Goal: Find specific page/section: Find specific page/section

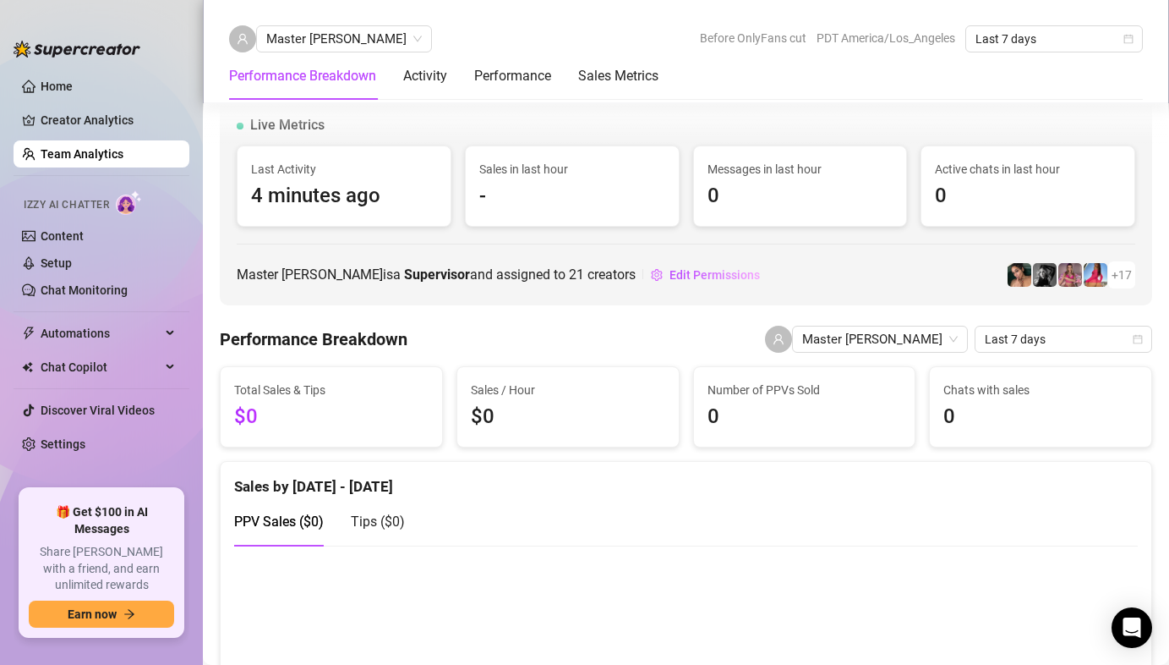
scroll to position [1239, 0]
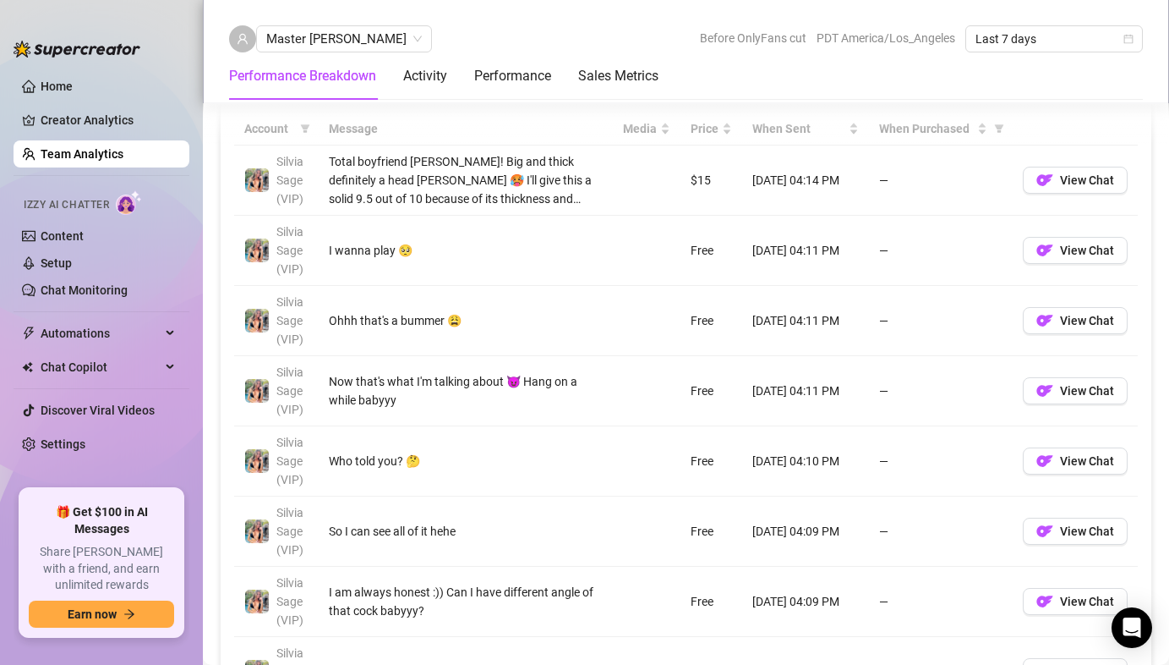
click at [108, 150] on link "Team Analytics" at bounding box center [82, 154] width 83 height 14
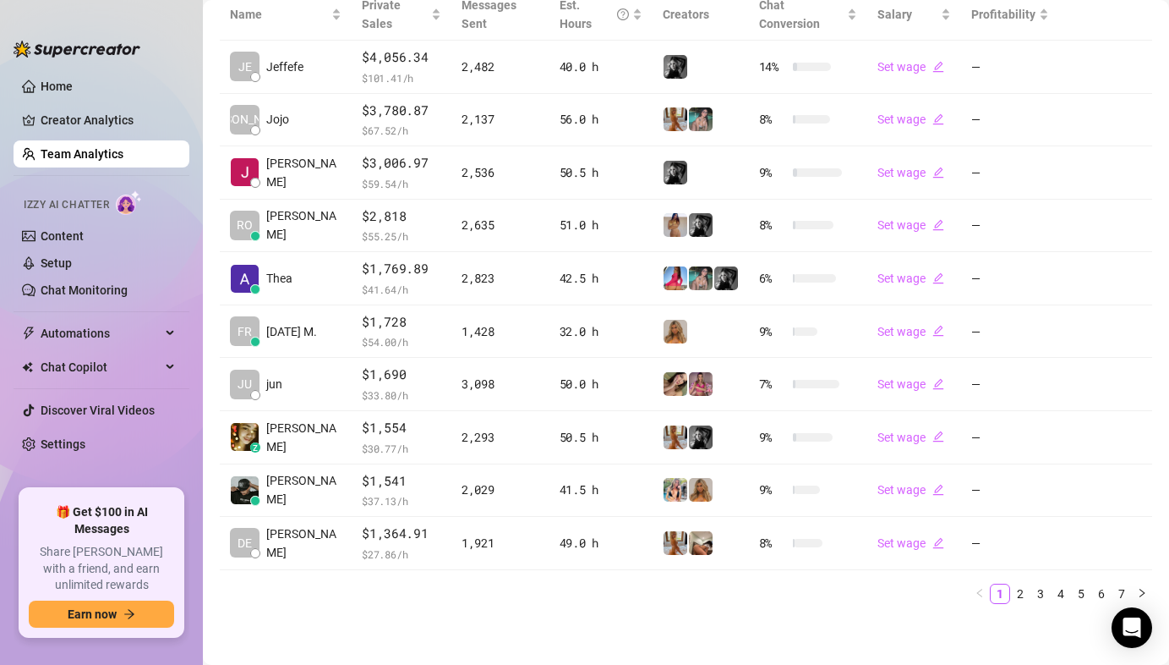
scroll to position [417, 0]
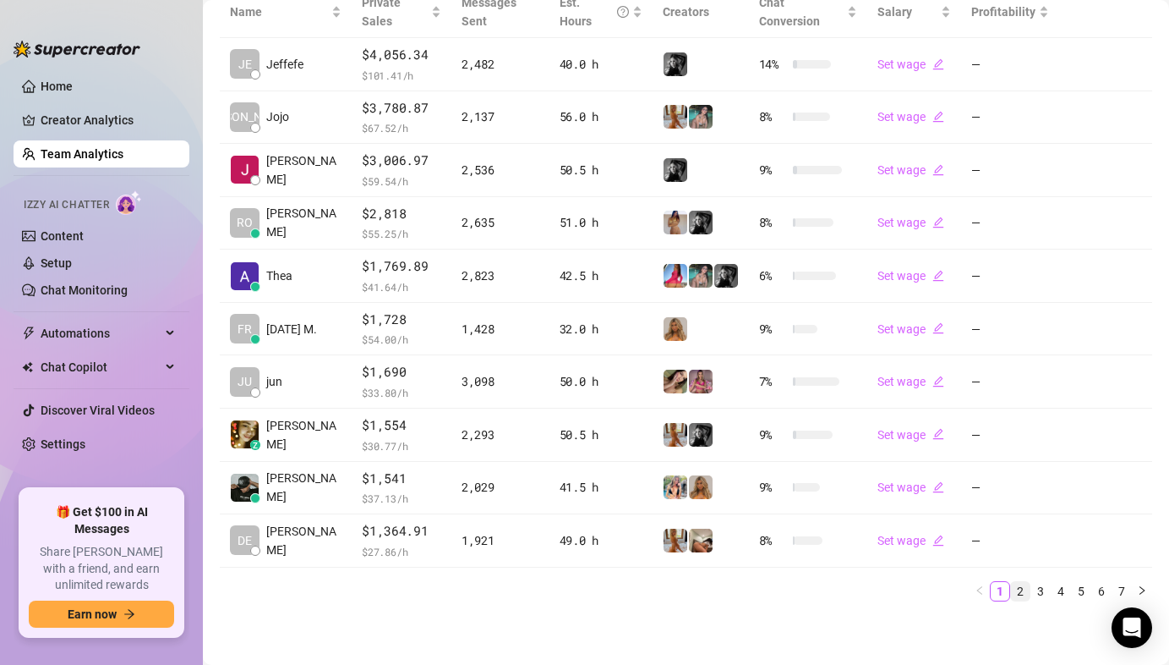
click at [1011, 588] on link "2" at bounding box center [1020, 591] width 19 height 19
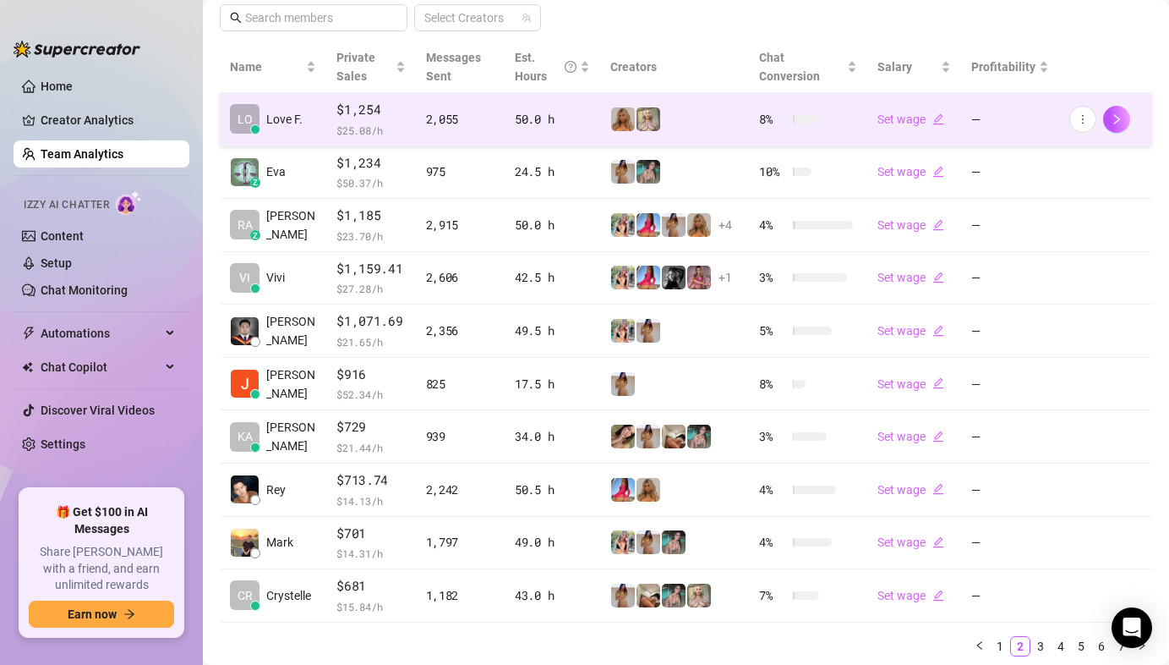
scroll to position [351, 0]
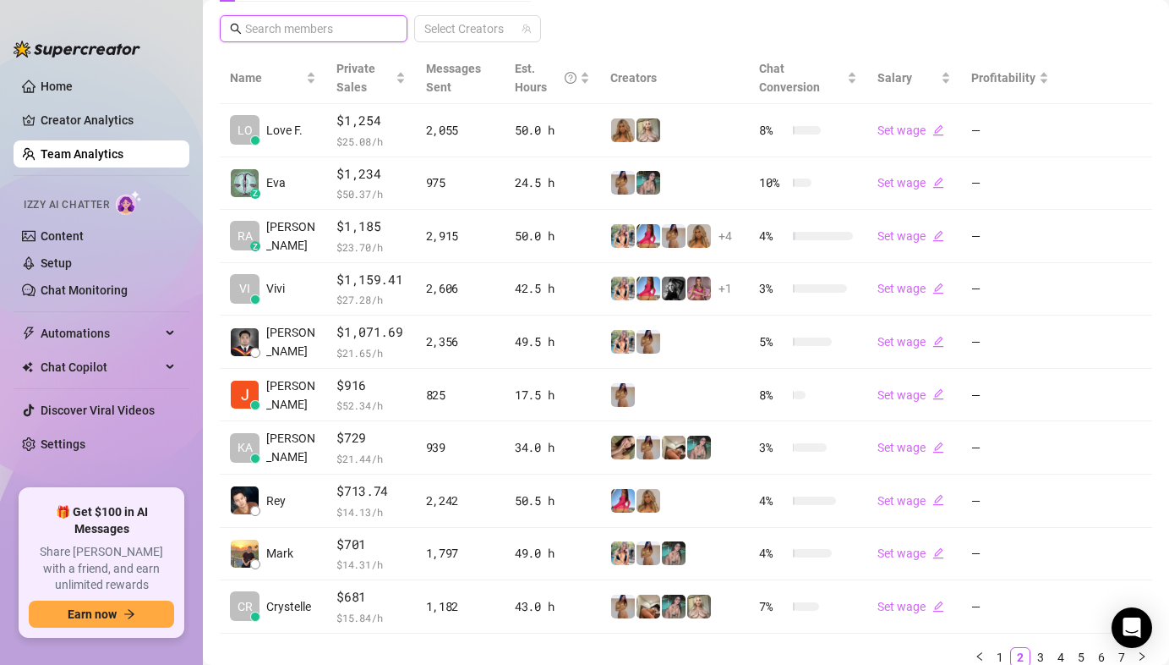
click at [320, 36] on input "text" at bounding box center [314, 28] width 139 height 19
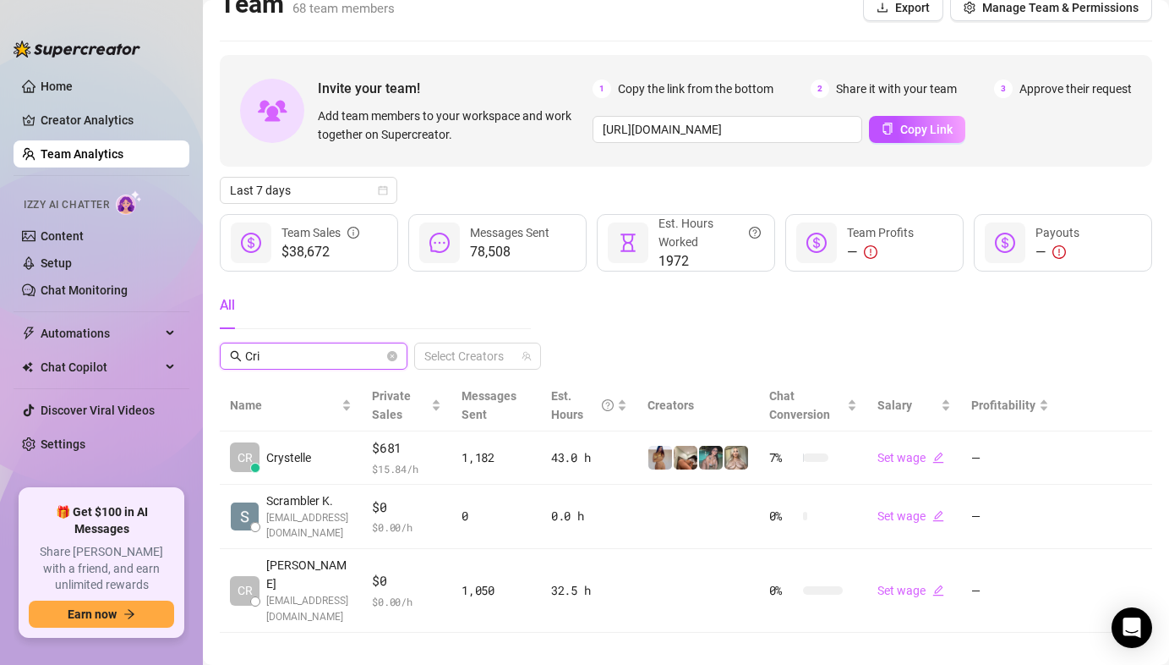
scroll to position [0, 0]
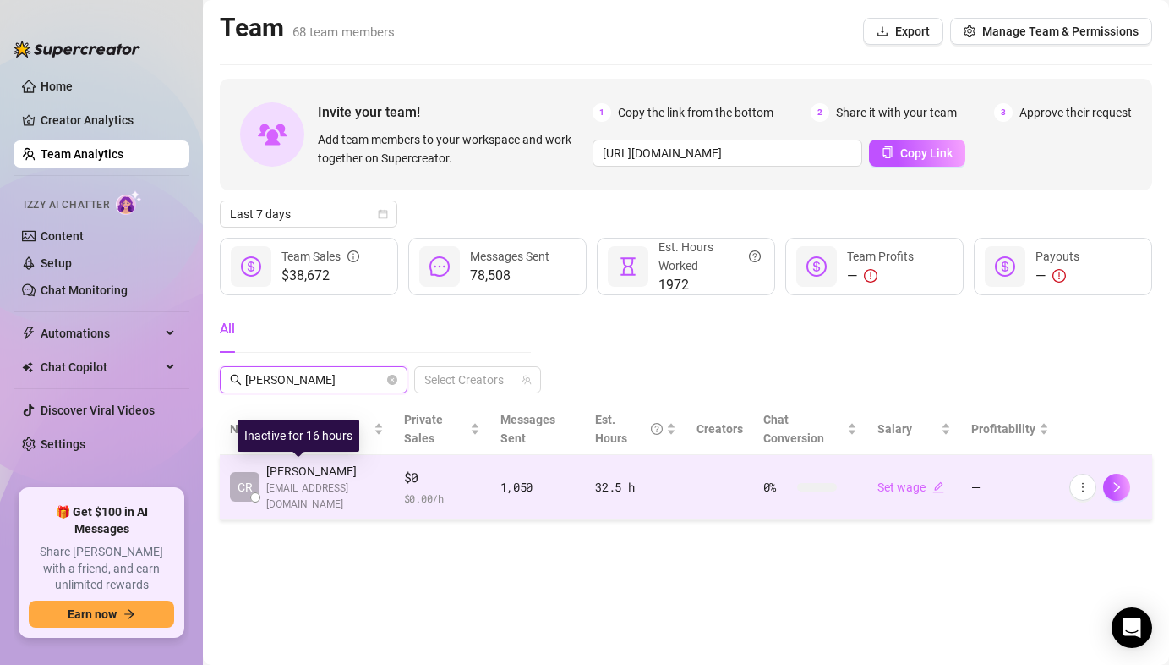
type input "[PERSON_NAME]"
click at [257, 490] on span "CR" at bounding box center [245, 487] width 30 height 30
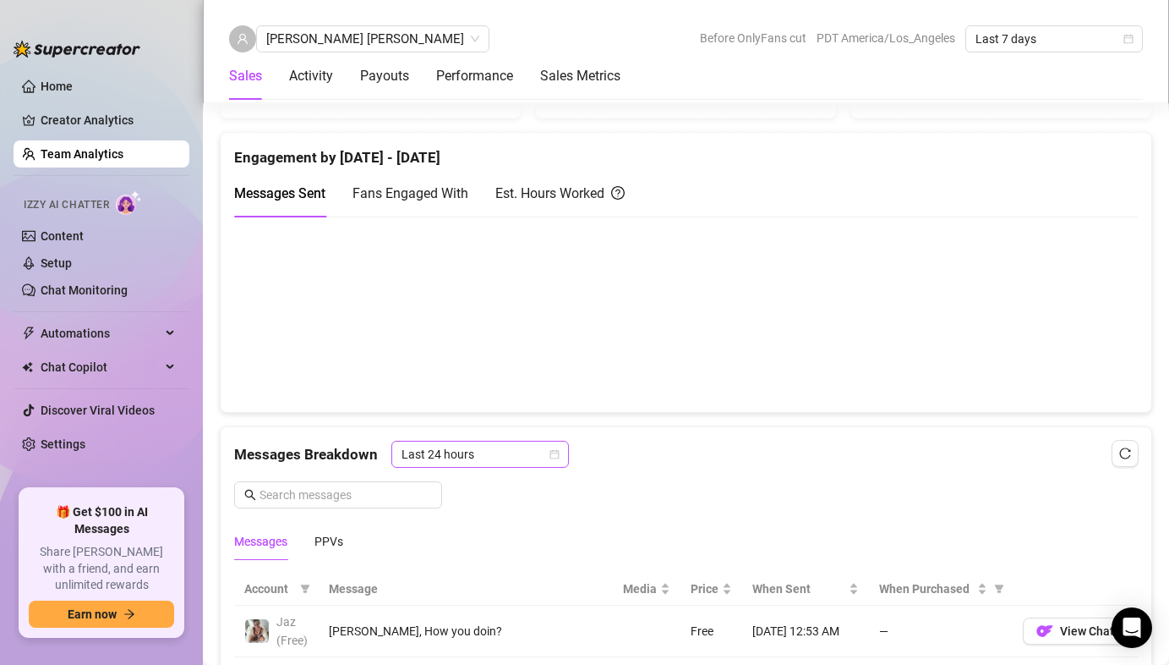
scroll to position [807, 0]
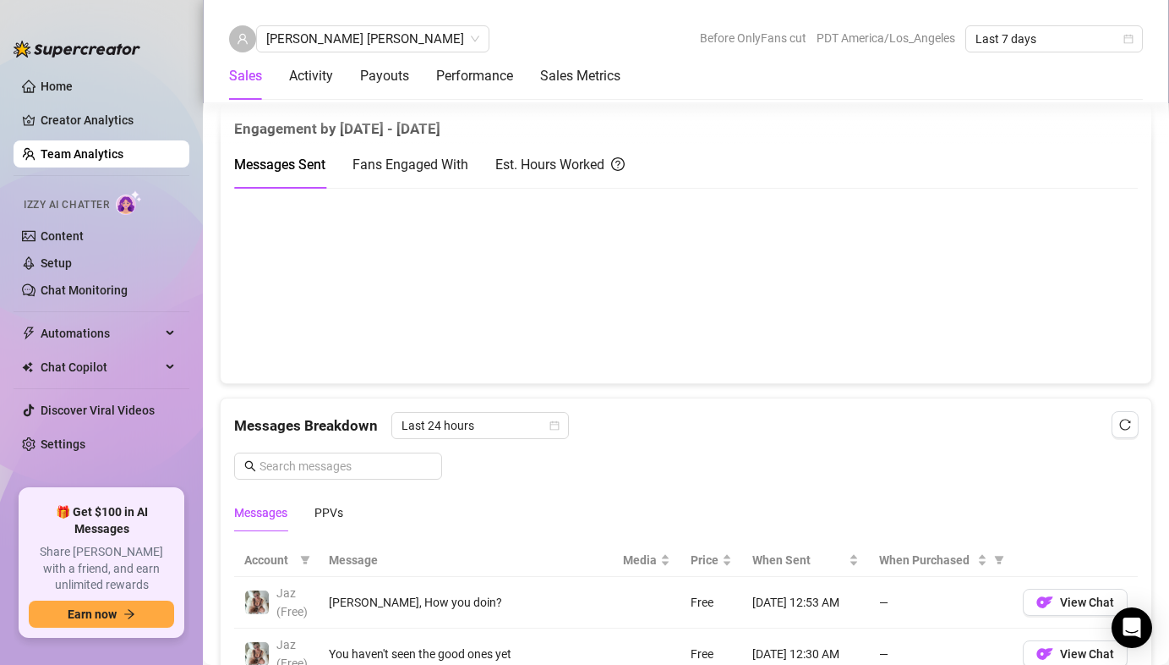
click at [78, 147] on link "Team Analytics" at bounding box center [82, 154] width 83 height 14
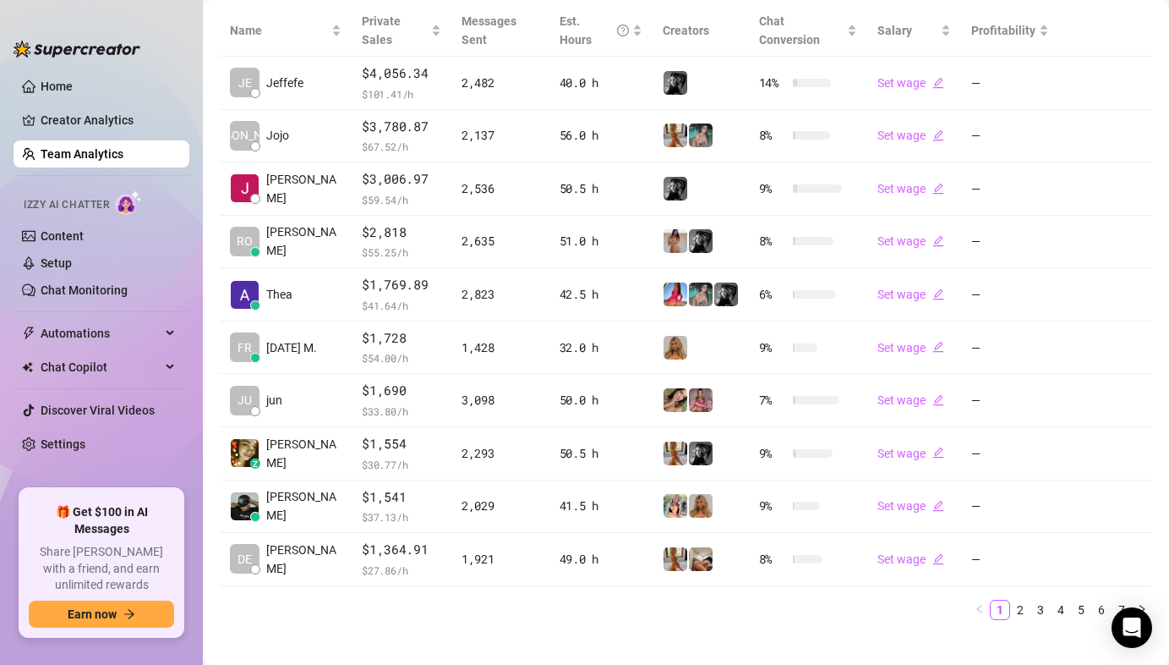
scroll to position [417, 0]
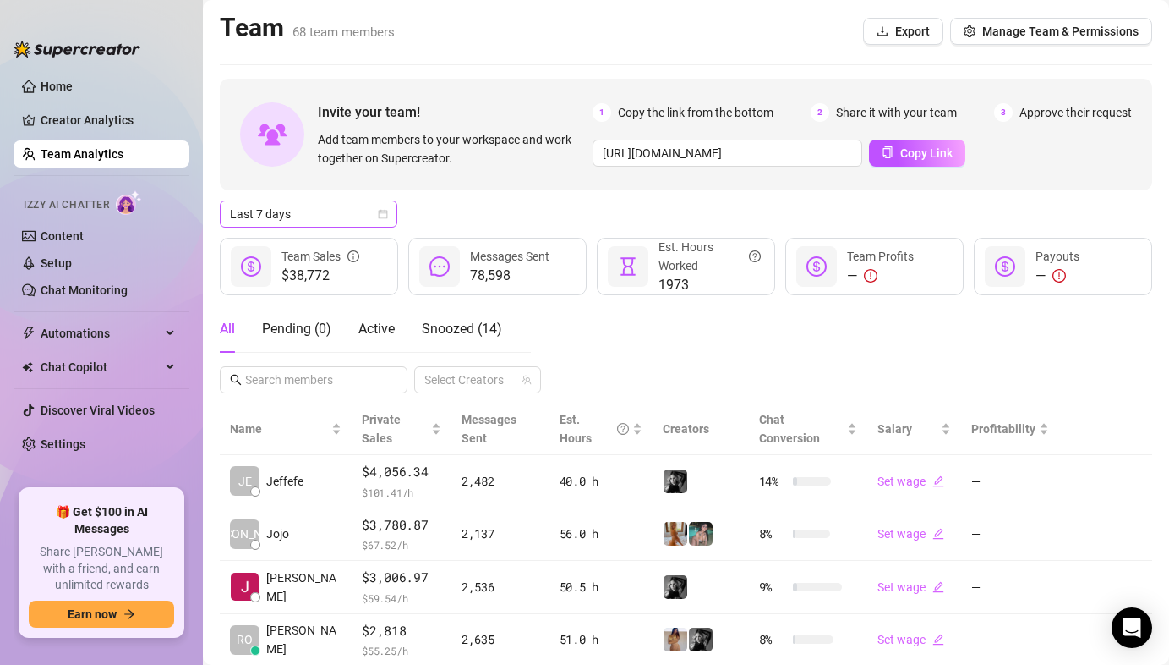
click at [358, 210] on span "Last 7 days" at bounding box center [308, 213] width 157 height 25
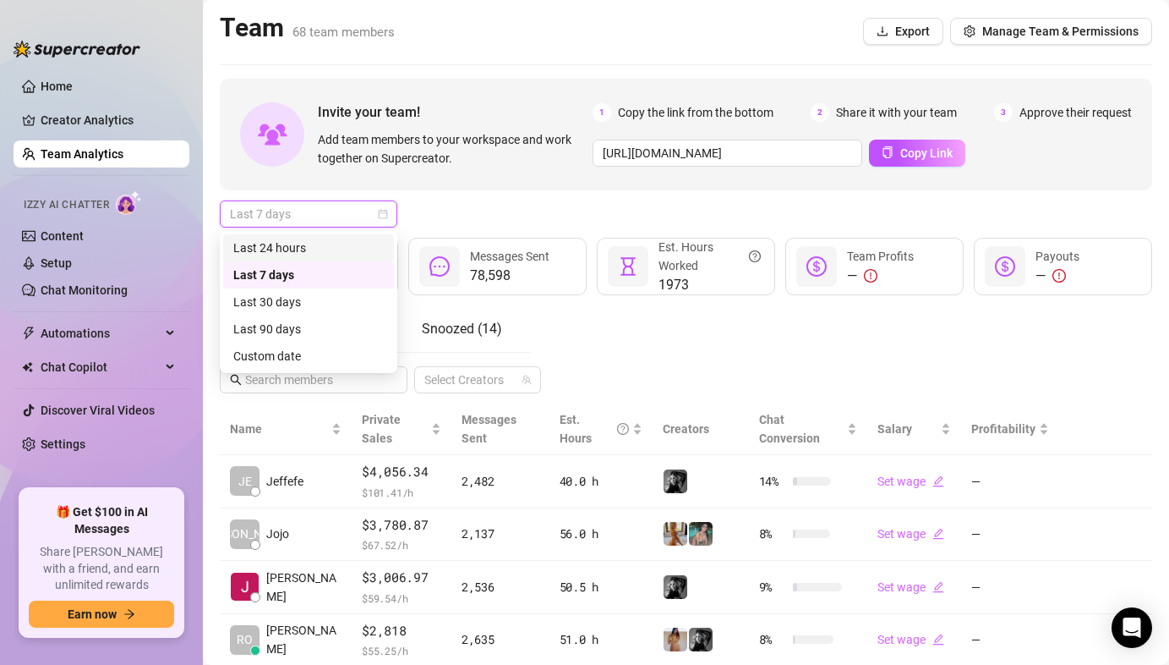
drag, startPoint x: 329, startPoint y: 238, endPoint x: 345, endPoint y: 307, distance: 71.2
click at [329, 238] on div "Last 24 hours" at bounding box center [308, 247] width 150 height 19
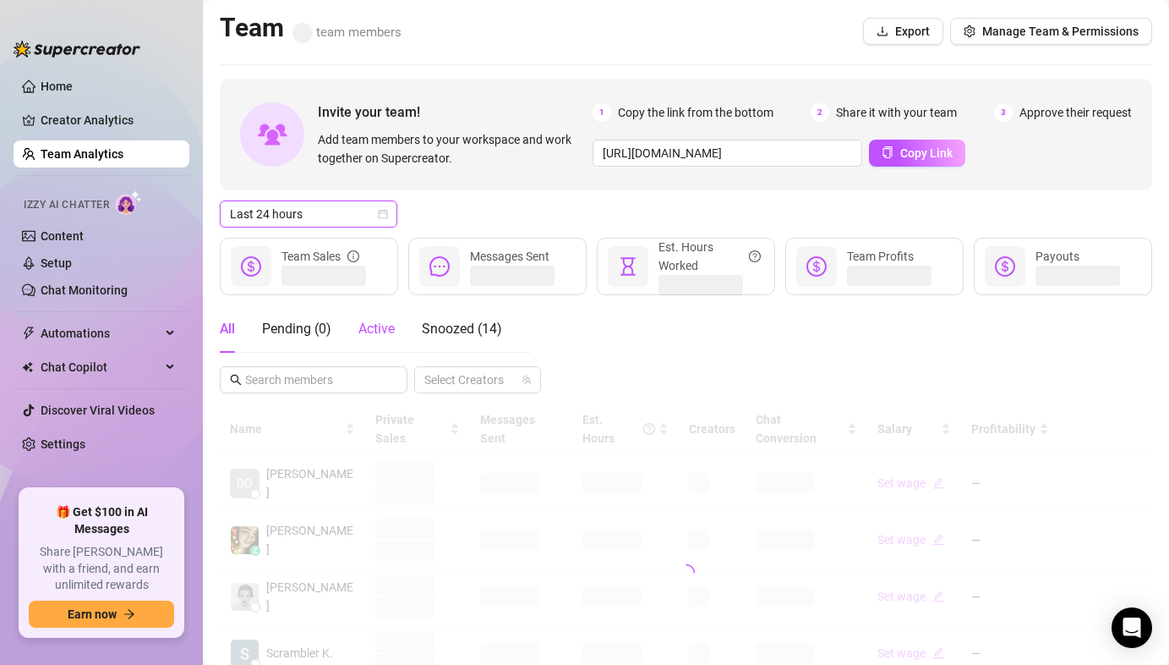
click at [372, 330] on span "Active" at bounding box center [376, 328] width 36 height 16
click at [293, 371] on input "text" at bounding box center [314, 379] width 139 height 19
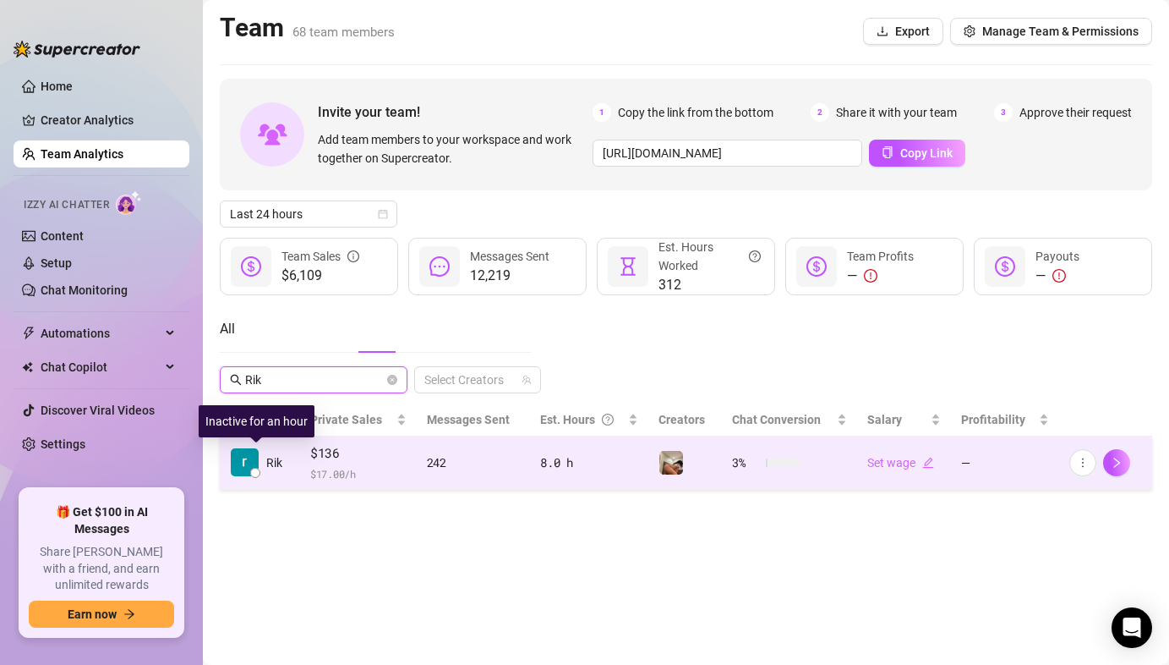
type input "Rik"
click at [245, 471] on img at bounding box center [245, 462] width 28 height 28
